Goal: Task Accomplishment & Management: Use online tool/utility

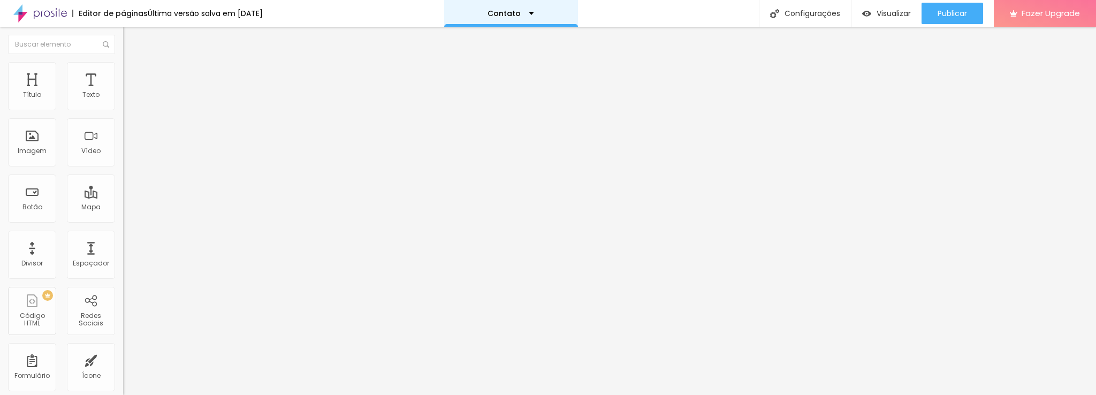
click at [543, 11] on div "Contato" at bounding box center [511, 13] width 134 height 27
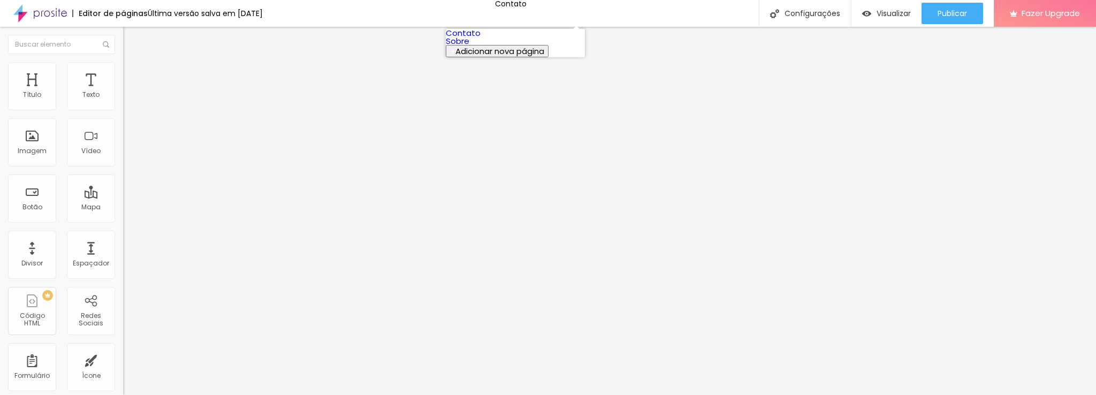
click at [627, 14] on div "Editor de páginas Última versão salva em 10/10/2025 Contato Configurações Confi…" at bounding box center [548, 13] width 1096 height 27
